Goal: Information Seeking & Learning: Learn about a topic

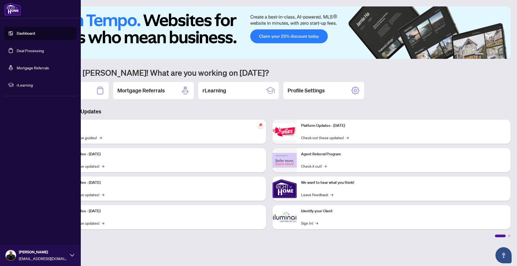
click at [17, 31] on link "Dashboard" at bounding box center [26, 33] width 18 height 5
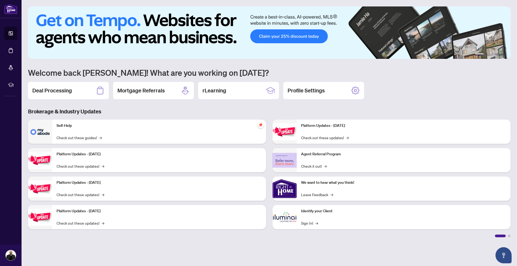
click at [296, 37] on img at bounding box center [269, 32] width 482 height 52
click at [268, 101] on div "1 2 3 4 5 6 Welcome back [PERSON_NAME]! What are you working on [DATE]? Deal Pr…" at bounding box center [269, 121] width 482 height 231
click at [260, 91] on div "rLearning" at bounding box center [238, 90] width 81 height 17
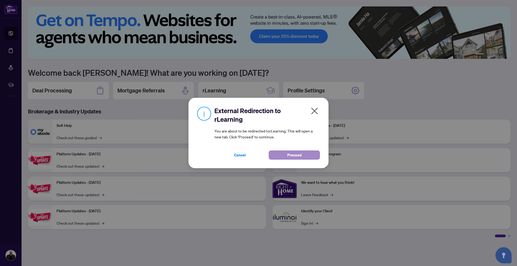
click at [292, 153] on span "Proceed" at bounding box center [294, 155] width 14 height 9
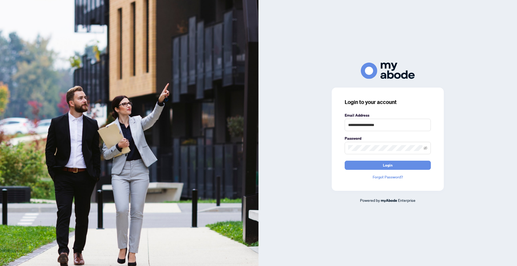
type input "**********"
click at [401, 164] on button "Login" at bounding box center [387, 165] width 86 height 9
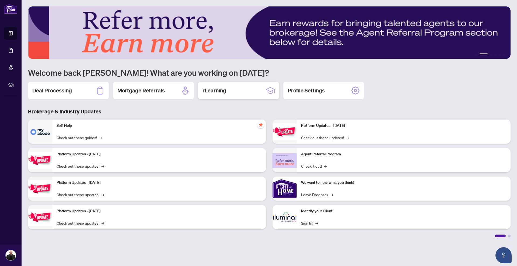
click at [210, 89] on h2 "rLearning" at bounding box center [214, 91] width 24 height 8
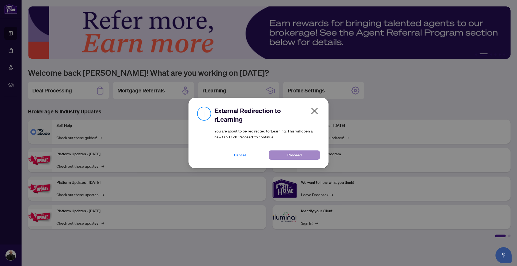
click at [278, 155] on button "Proceed" at bounding box center [293, 155] width 51 height 9
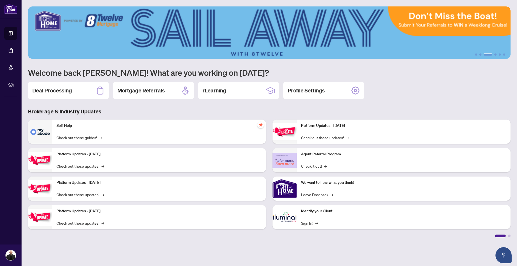
click at [81, 1] on main "1 2 3 4 5 6 Welcome back [PERSON_NAME]! What are you working on [DATE]? Deal Pr…" at bounding box center [269, 133] width 495 height 266
